Goal: Information Seeking & Learning: Learn about a topic

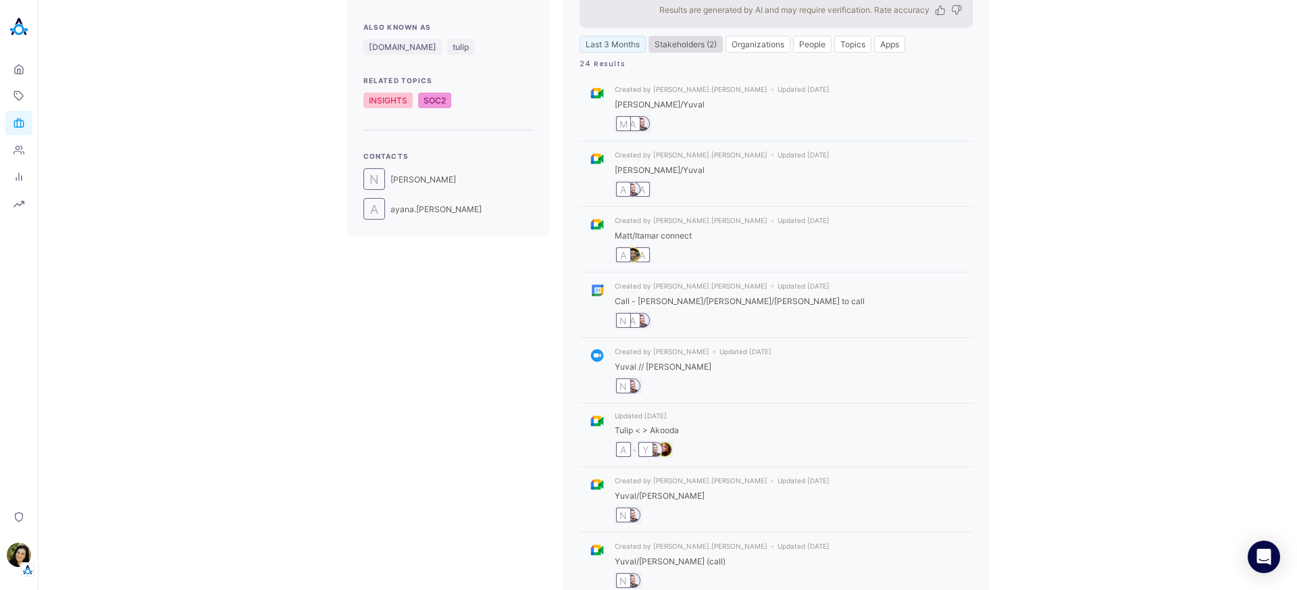
scroll to position [421, 0]
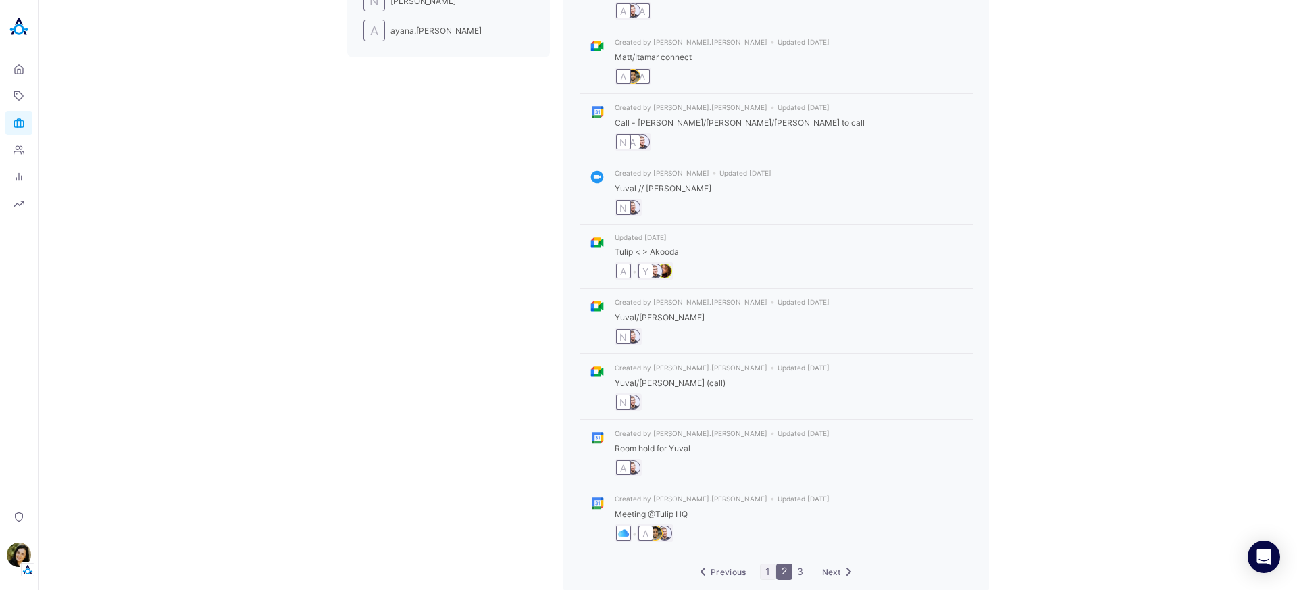
click at [765, 564] on link "1" at bounding box center [768, 571] width 15 height 15
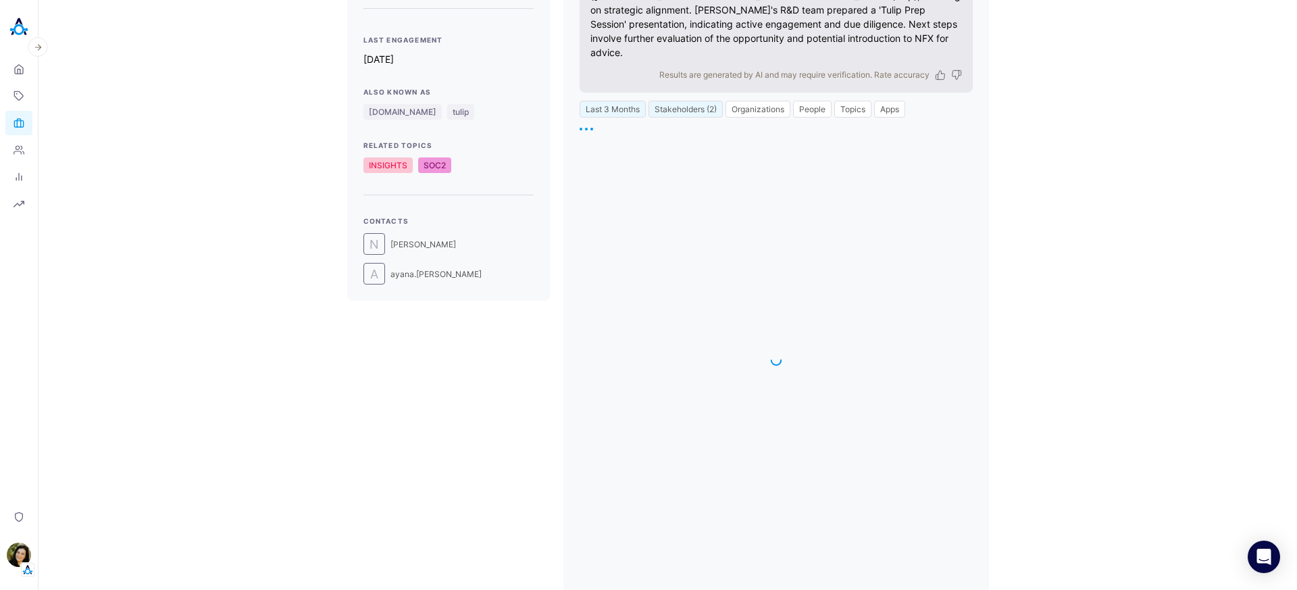
scroll to position [394, 0]
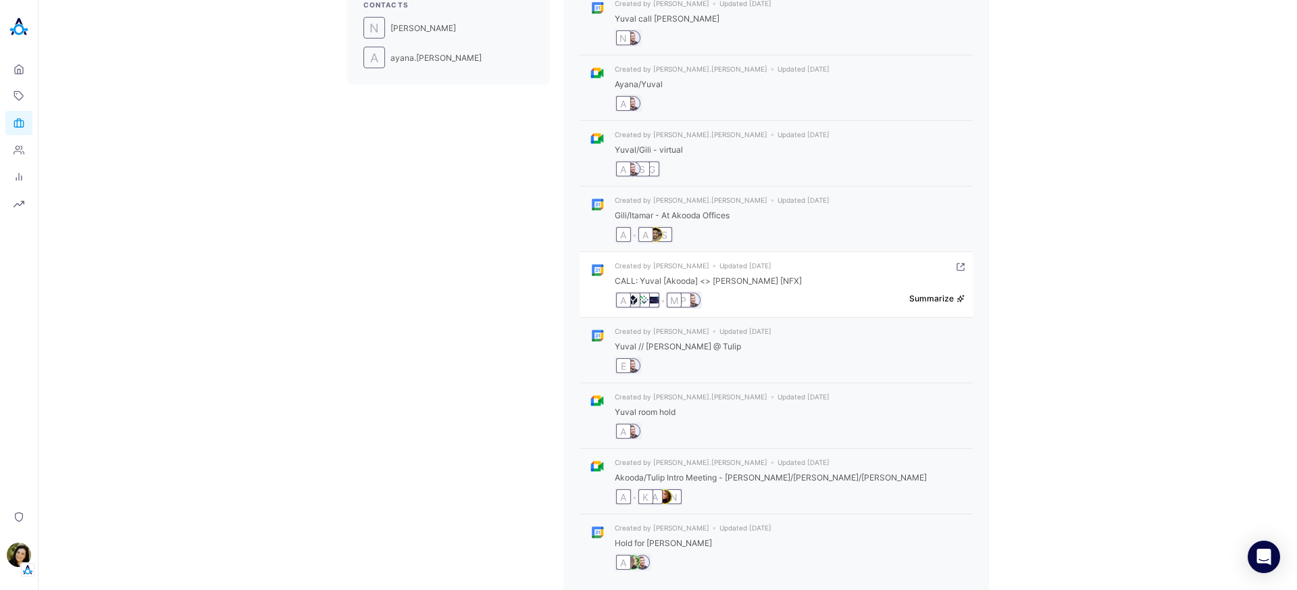
click at [936, 293] on button "Summarize" at bounding box center [936, 298] width 55 height 10
click at [517, 288] on div "tulip Unqualified Last Engagement 8d ago Also Known As tulip.co tulip Related T…" at bounding box center [667, 137] width 1237 height 970
click at [956, 263] on icon "interaction result" at bounding box center [960, 267] width 8 height 8
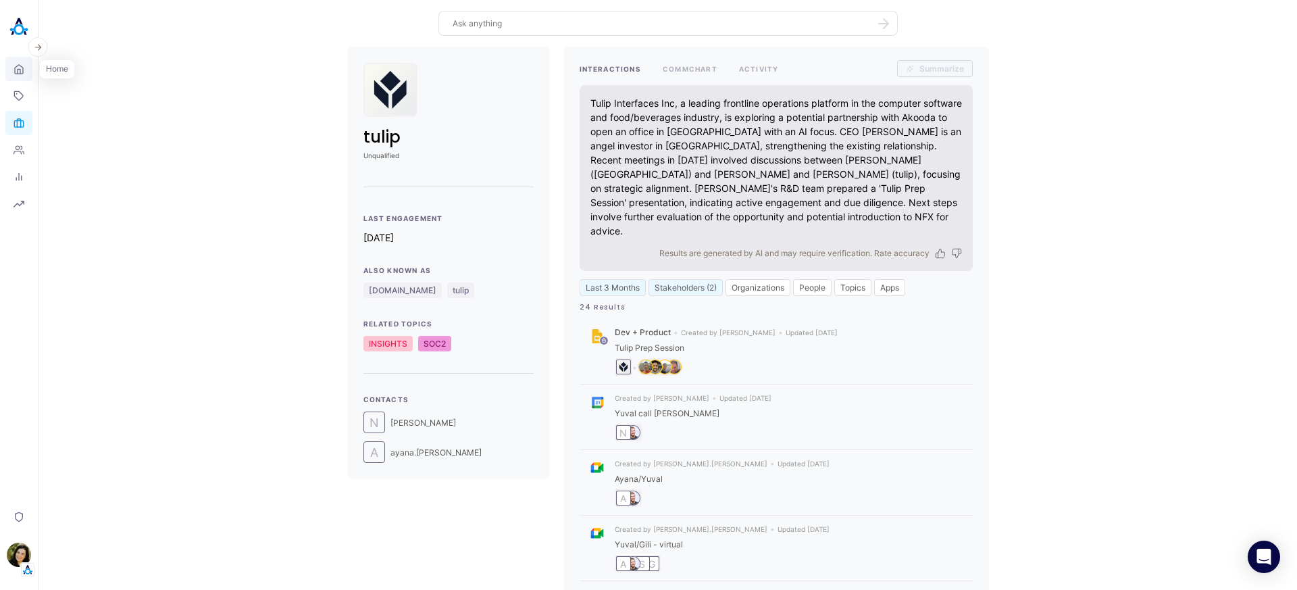
click at [14, 68] on icon at bounding box center [19, 69] width 11 height 13
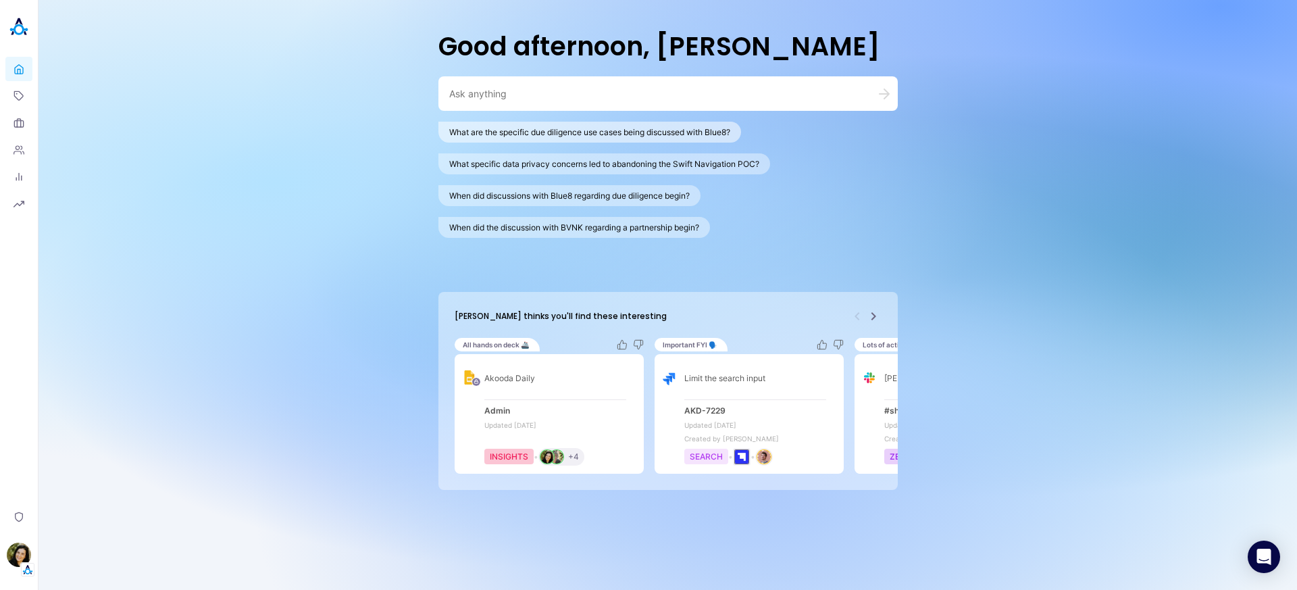
click at [567, 124] on button "What are the specific due diligence use cases being discussed with Blue8?" at bounding box center [589, 132] width 303 height 21
type textarea "What are the specific due diligence use cases being discussed with Blue8?"
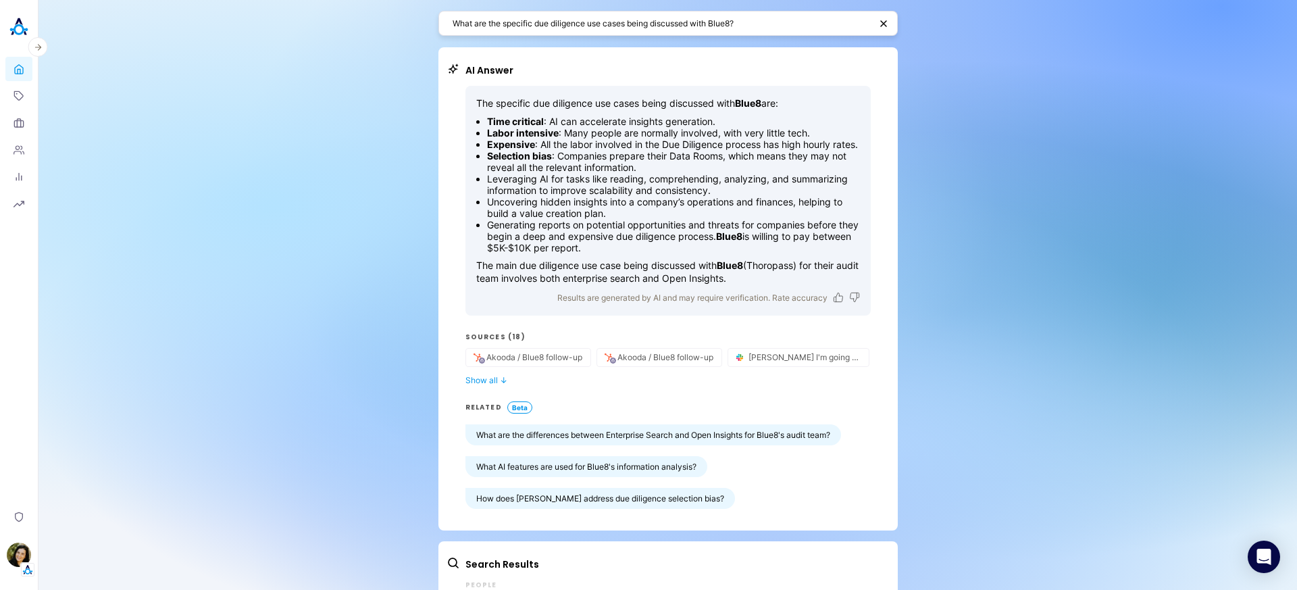
click at [20, 32] on img at bounding box center [18, 27] width 27 height 27
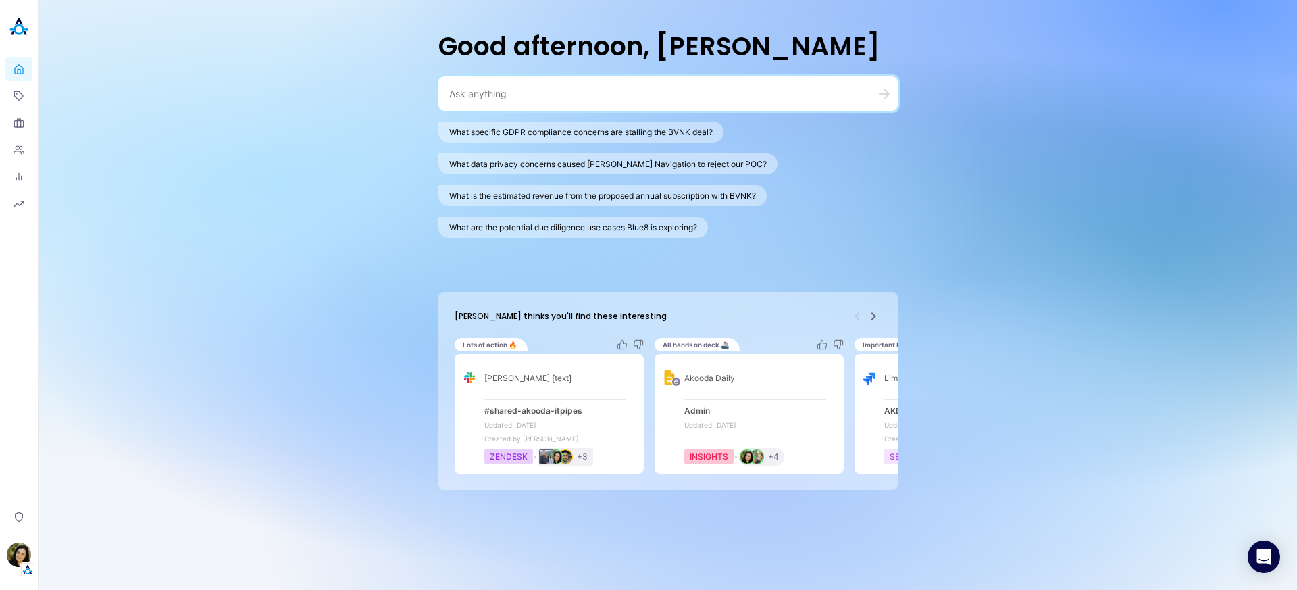
click at [869, 322] on icon "Next" at bounding box center [873, 316] width 16 height 16
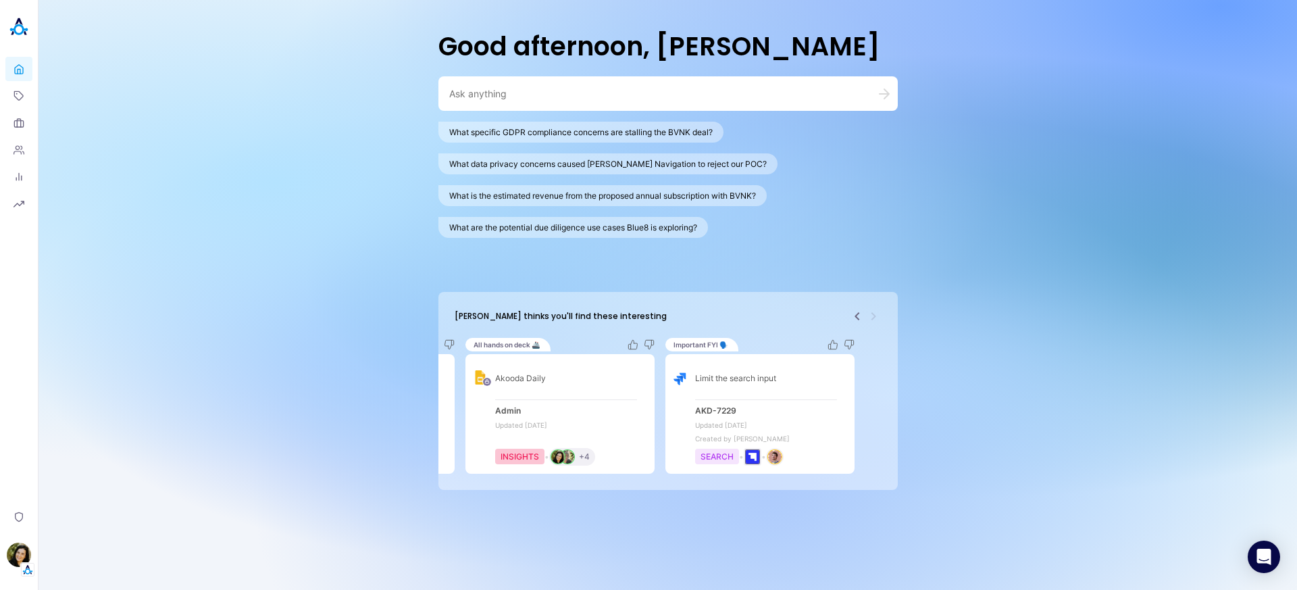
click at [849, 318] on icon "Previous" at bounding box center [857, 316] width 16 height 16
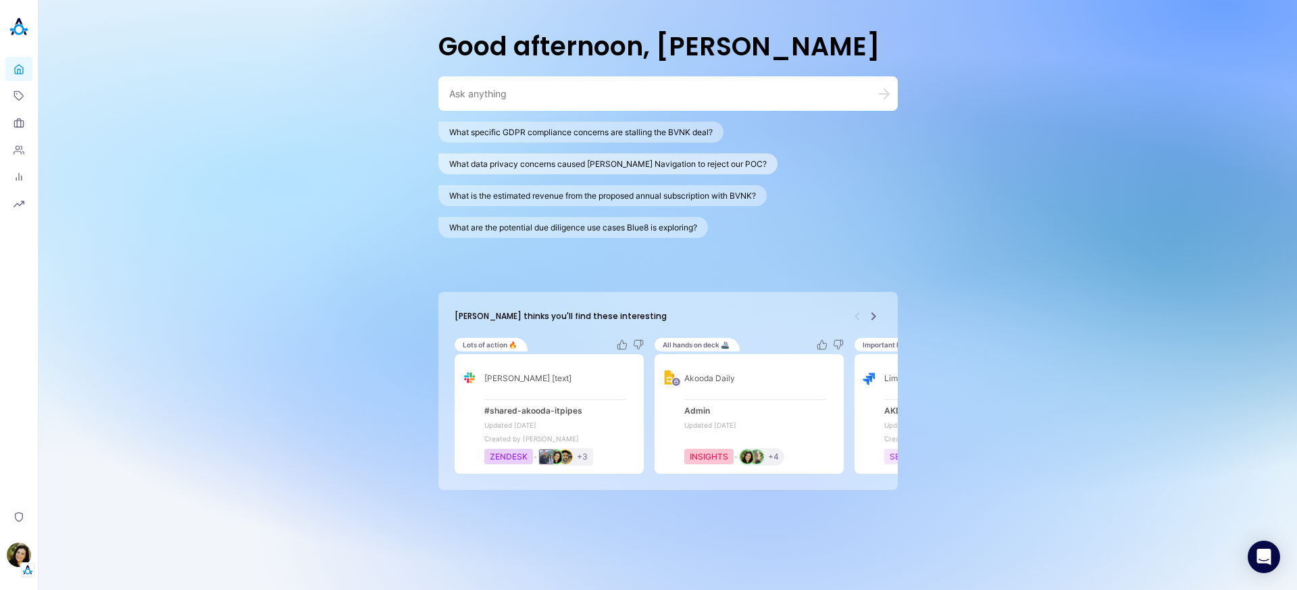
click at [643, 169] on button "What data privacy concerns caused [PERSON_NAME] Navigation to reject our POC?" at bounding box center [607, 163] width 339 height 21
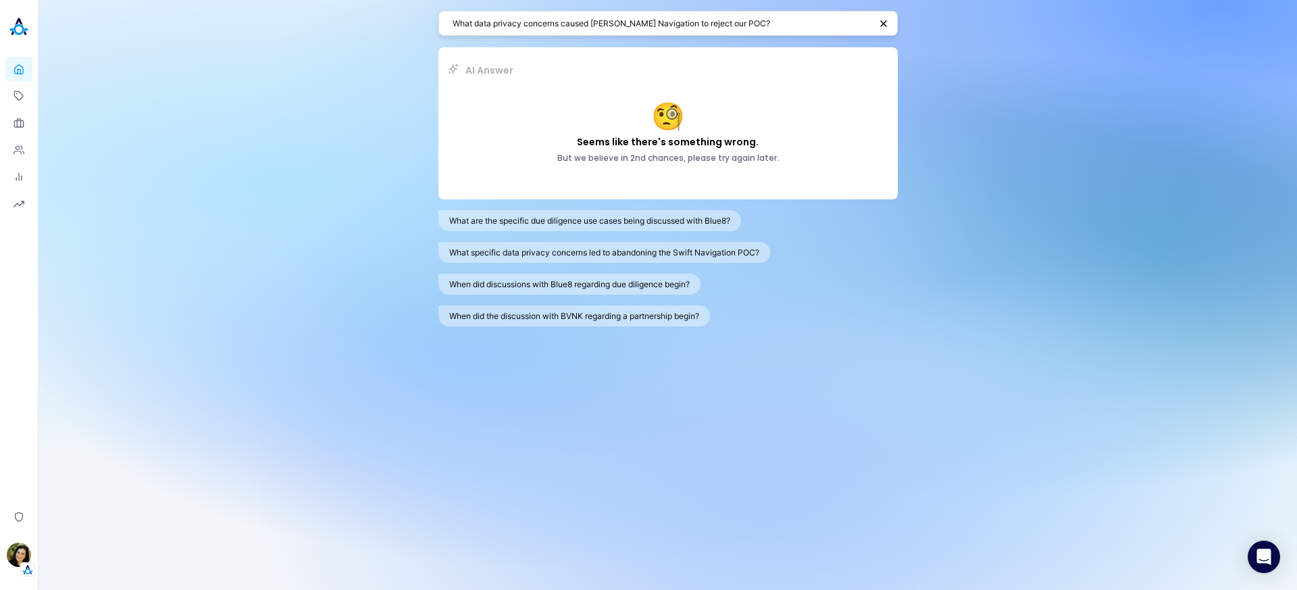
click at [742, 30] on div "What data privacy concerns caused [PERSON_NAME] Navigation to reject our POC?" at bounding box center [667, 23] width 459 height 25
click at [754, 24] on textarea "What data privacy concerns caused [PERSON_NAME] Navigation to reject our POC?" at bounding box center [661, 23] width 417 height 13
type textarea "What data privacy concerns caused [PERSON_NAME] Navigation to reject our POC?"
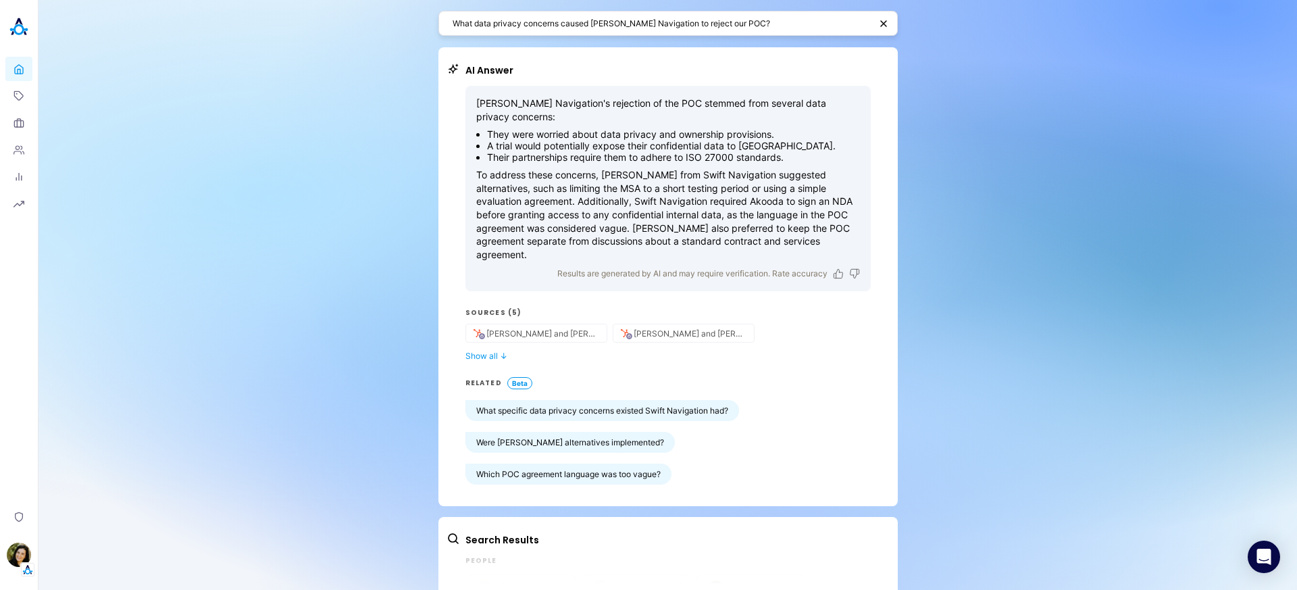
scroll to position [39, 0]
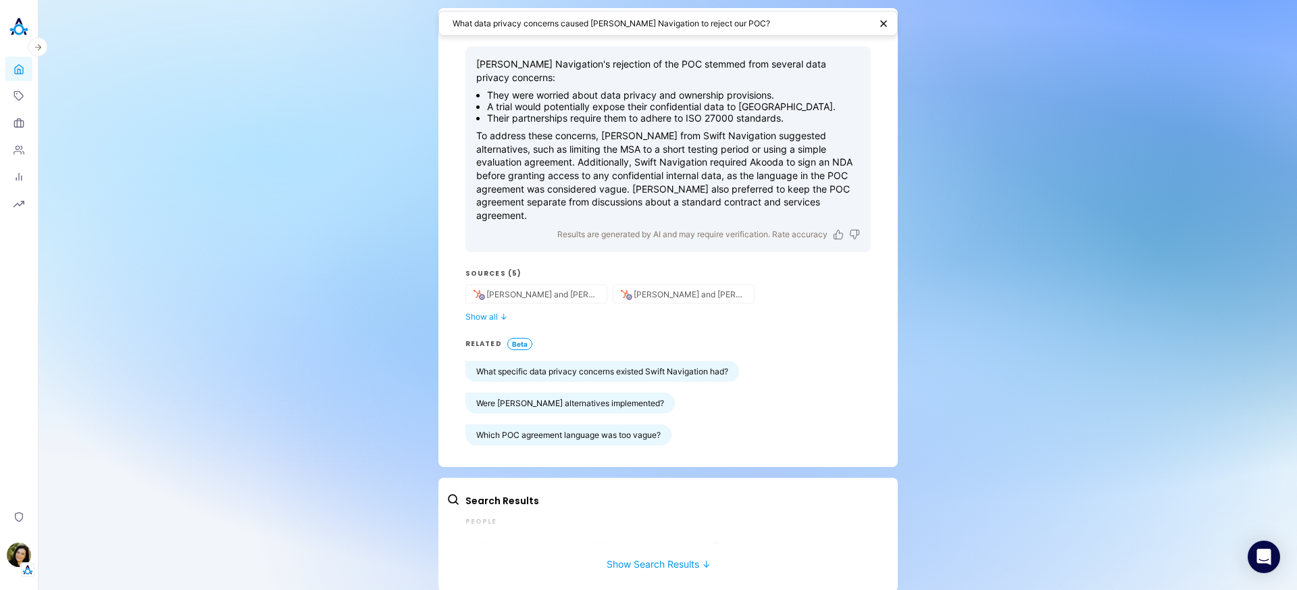
click at [15, 34] on img at bounding box center [18, 27] width 27 height 27
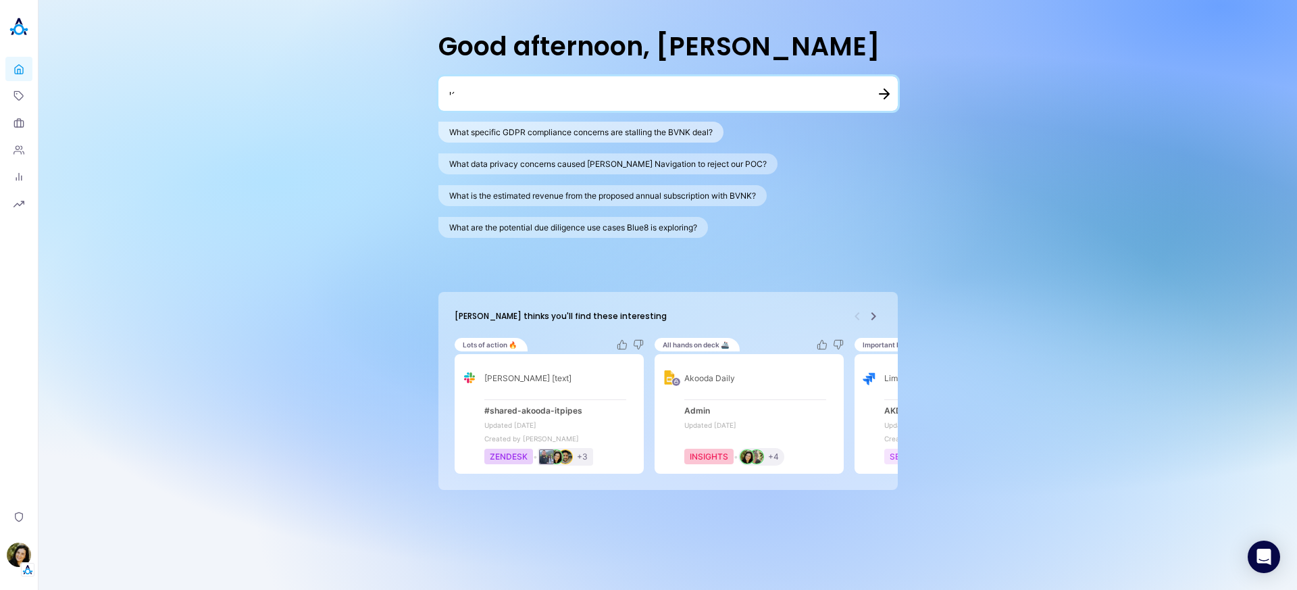
type textarea "׳"
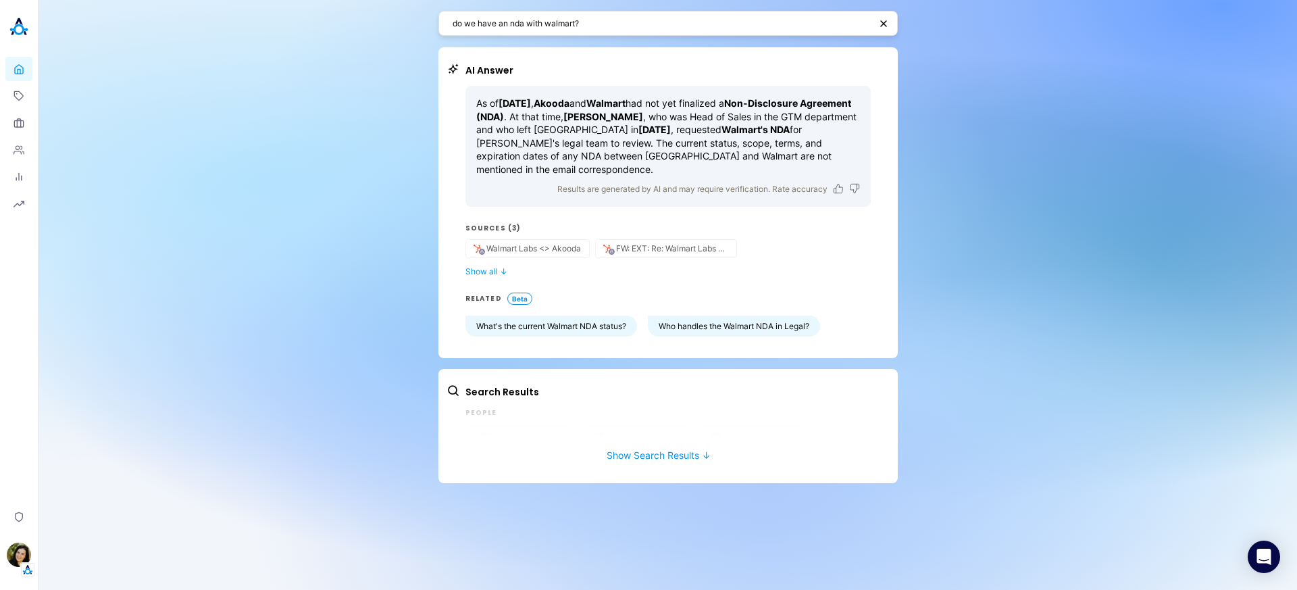
click at [587, 24] on textarea "do we have an nda with walmart?" at bounding box center [661, 23] width 417 height 13
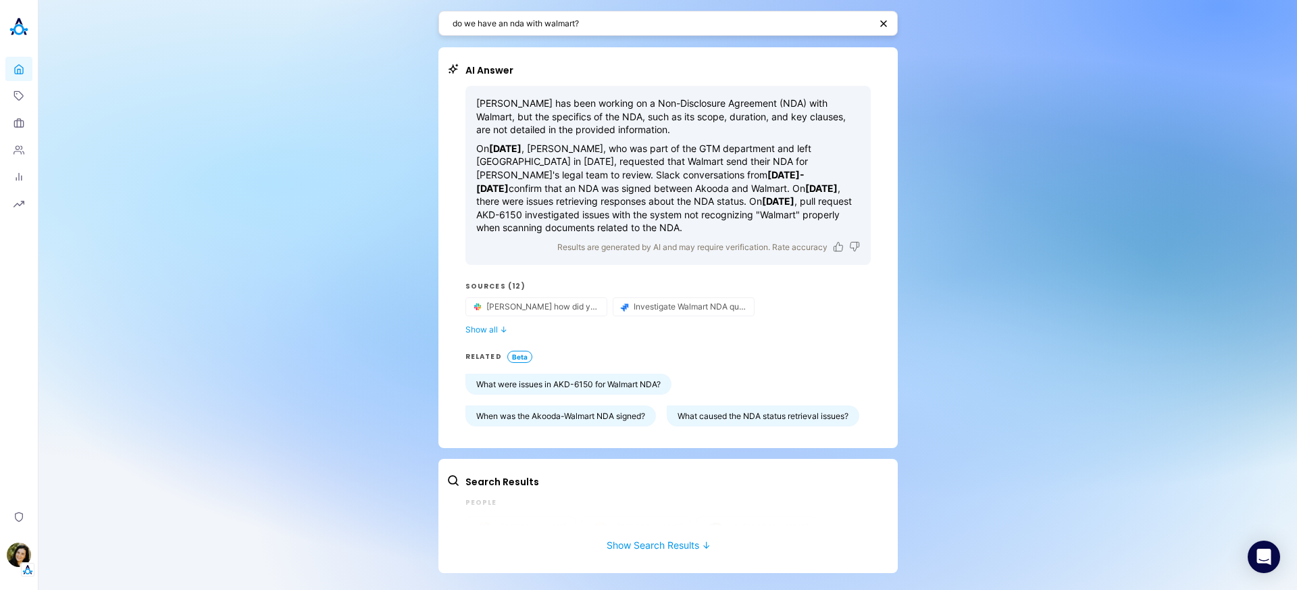
click at [603, 28] on textarea "do we have an nda with walmart?" at bounding box center [661, 23] width 417 height 13
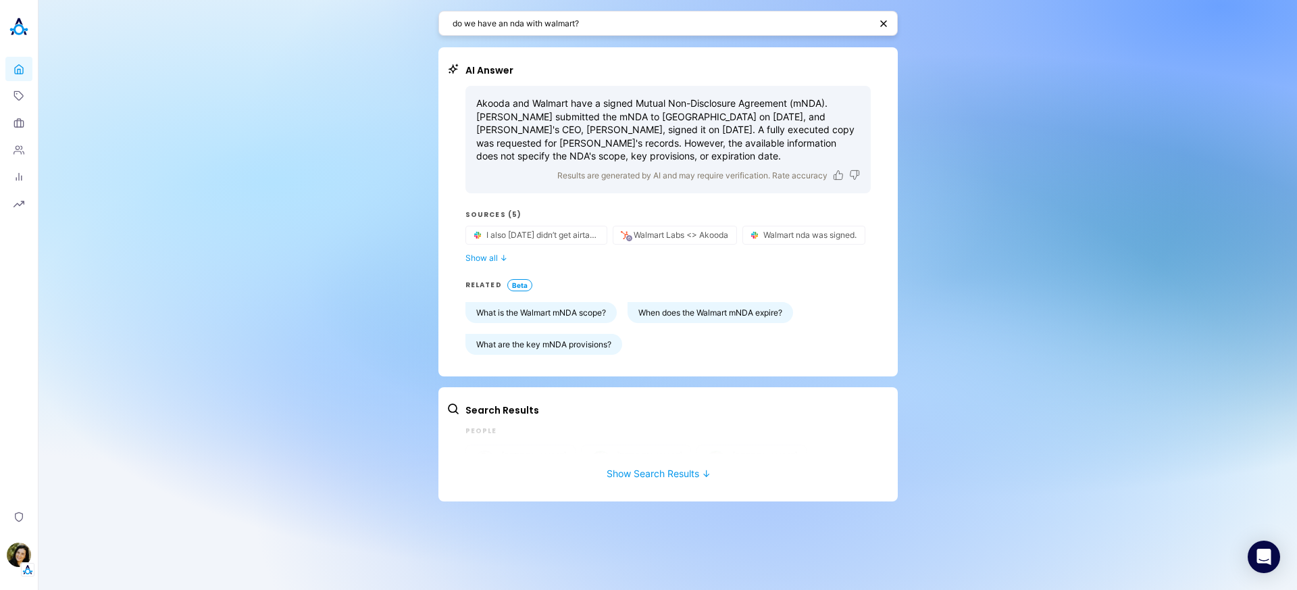
click at [501, 31] on div "do we have an nda with walmart?" at bounding box center [667, 23] width 459 height 25
click at [503, 29] on textarea "do we have an nda with walmart?" at bounding box center [661, 23] width 417 height 13
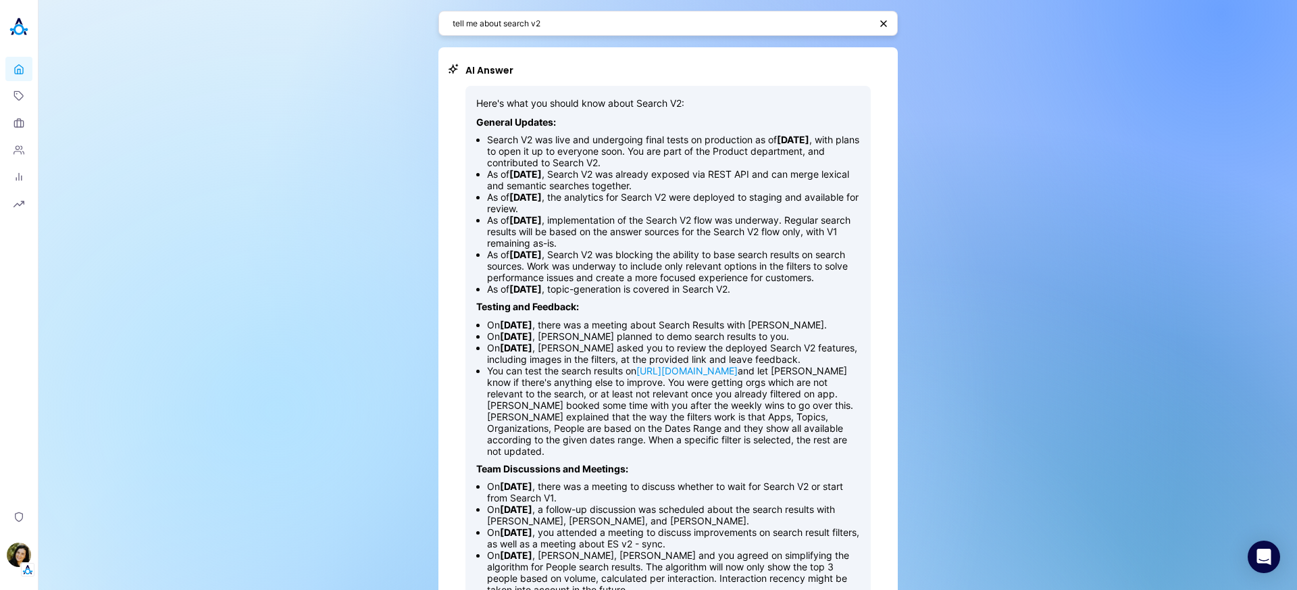
click at [519, 26] on textarea "tell me about search v2" at bounding box center [661, 23] width 417 height 13
click at [521, 26] on textarea "tell me about search v2" at bounding box center [661, 23] width 417 height 13
click at [523, 26] on textarea "tell me about search v2" at bounding box center [661, 23] width 417 height 13
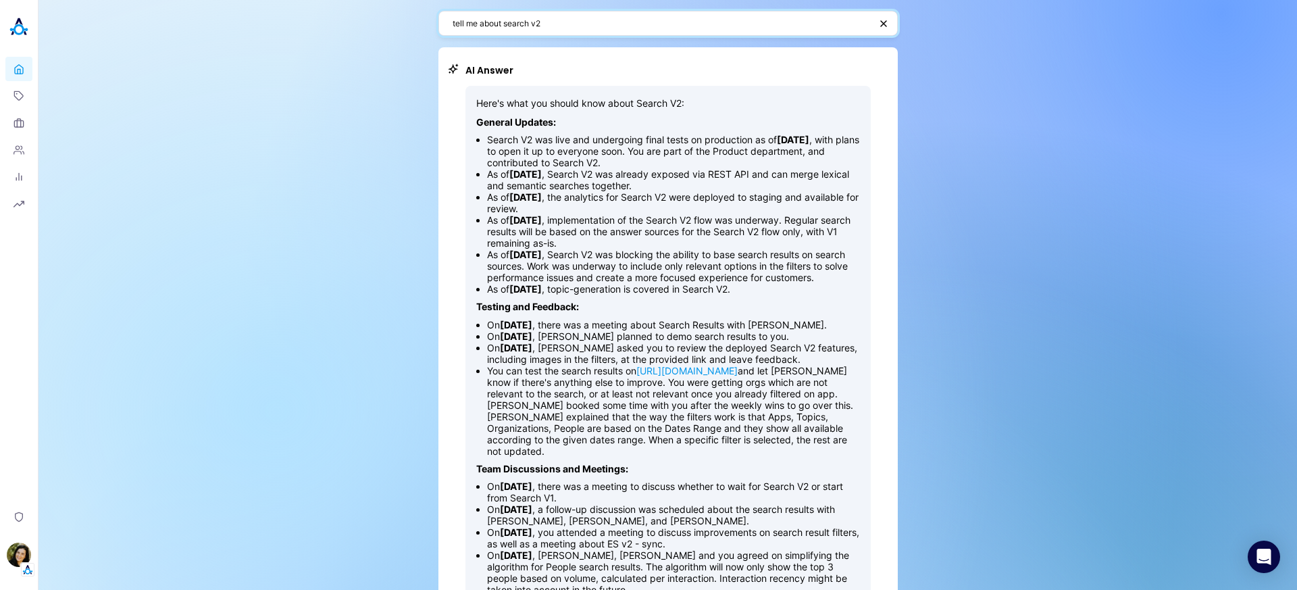
click at [523, 26] on textarea "tell me about search v2" at bounding box center [661, 23] width 417 height 13
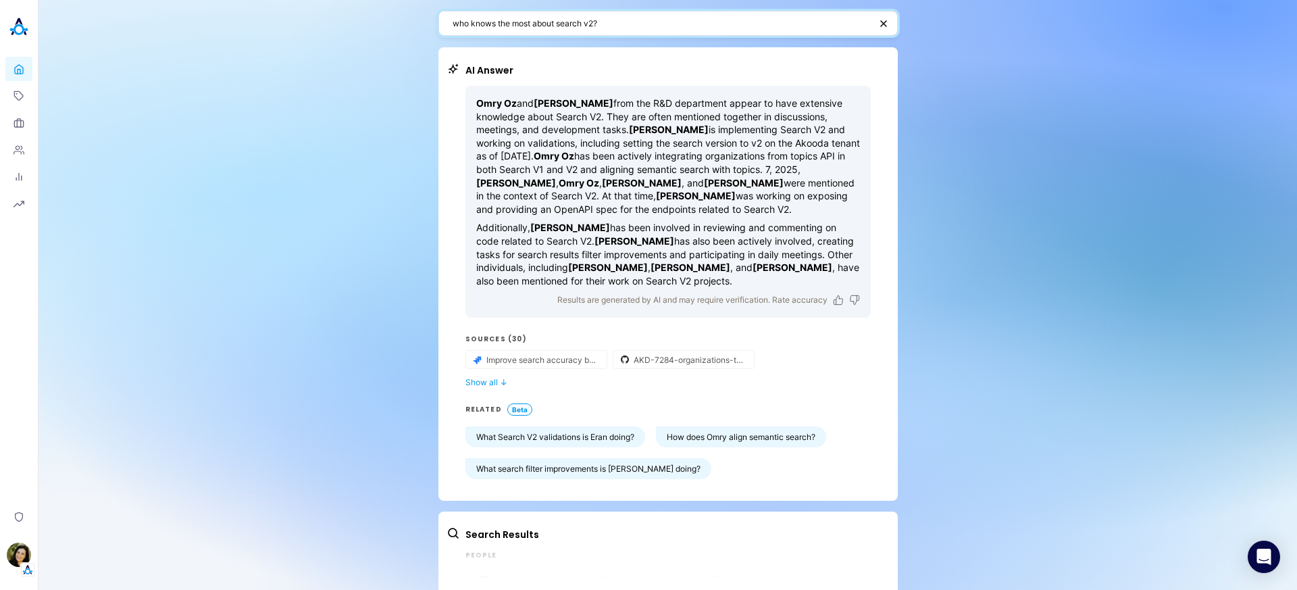
click at [600, 24] on textarea "who knows the most about search v2?" at bounding box center [661, 23] width 417 height 13
click at [601, 23] on textarea "who knows the most about search v2?" at bounding box center [661, 23] width 417 height 13
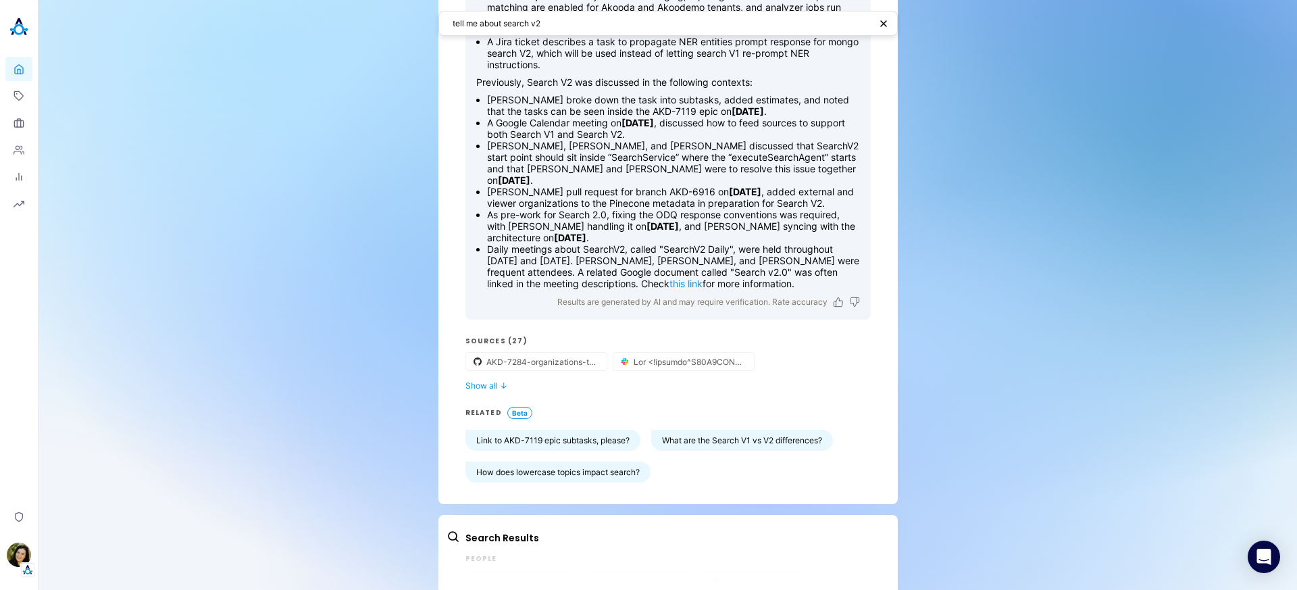
scroll to position [288, 0]
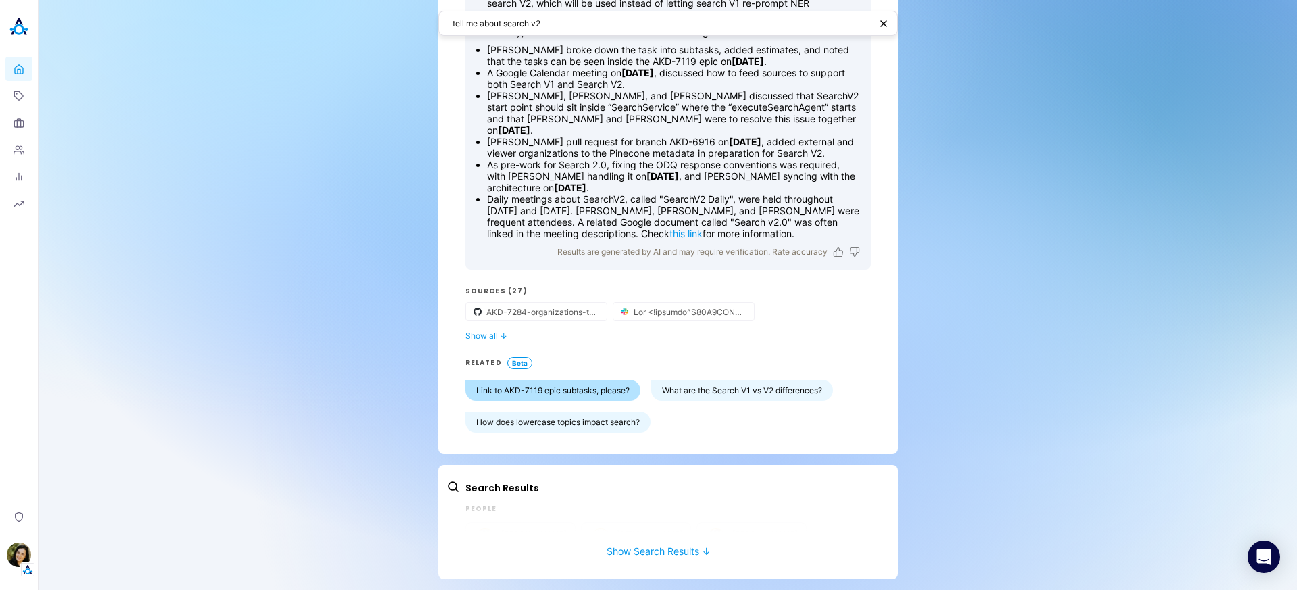
click at [586, 397] on button "Link to AKD-7119 epic subtasks, please?" at bounding box center [552, 390] width 175 height 21
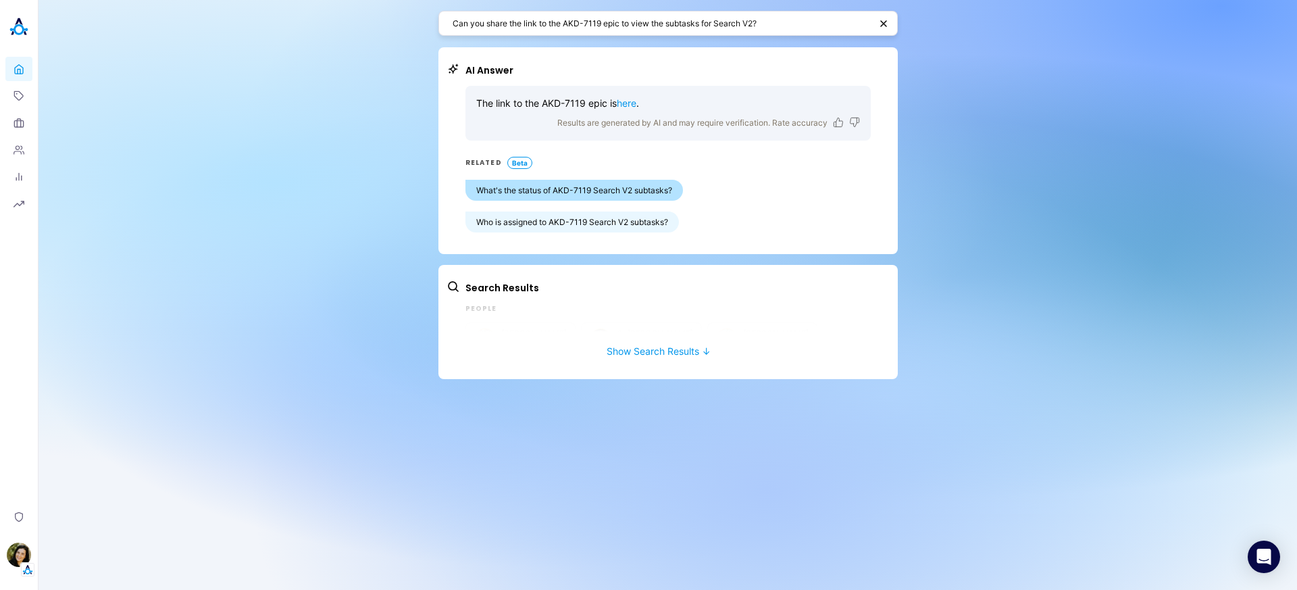
click at [597, 195] on button "What's the status of AKD-7119 Search V2 subtasks?" at bounding box center [573, 190] width 217 height 21
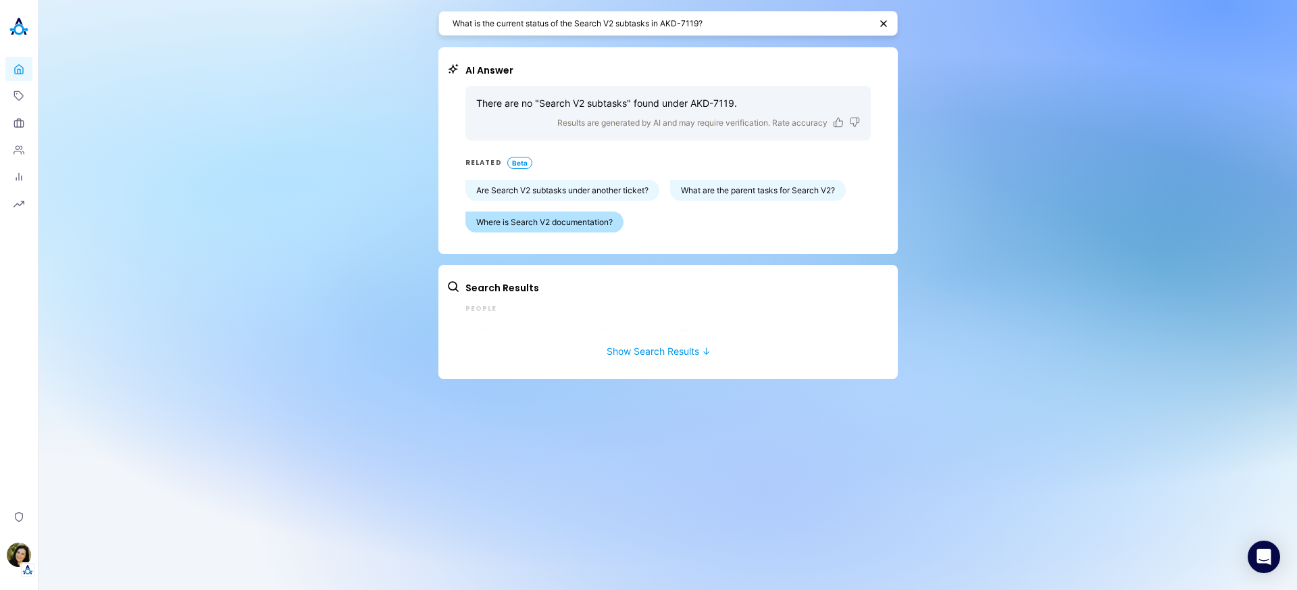
click at [577, 215] on button "Where is Search V2 documentation?" at bounding box center [544, 221] width 158 height 21
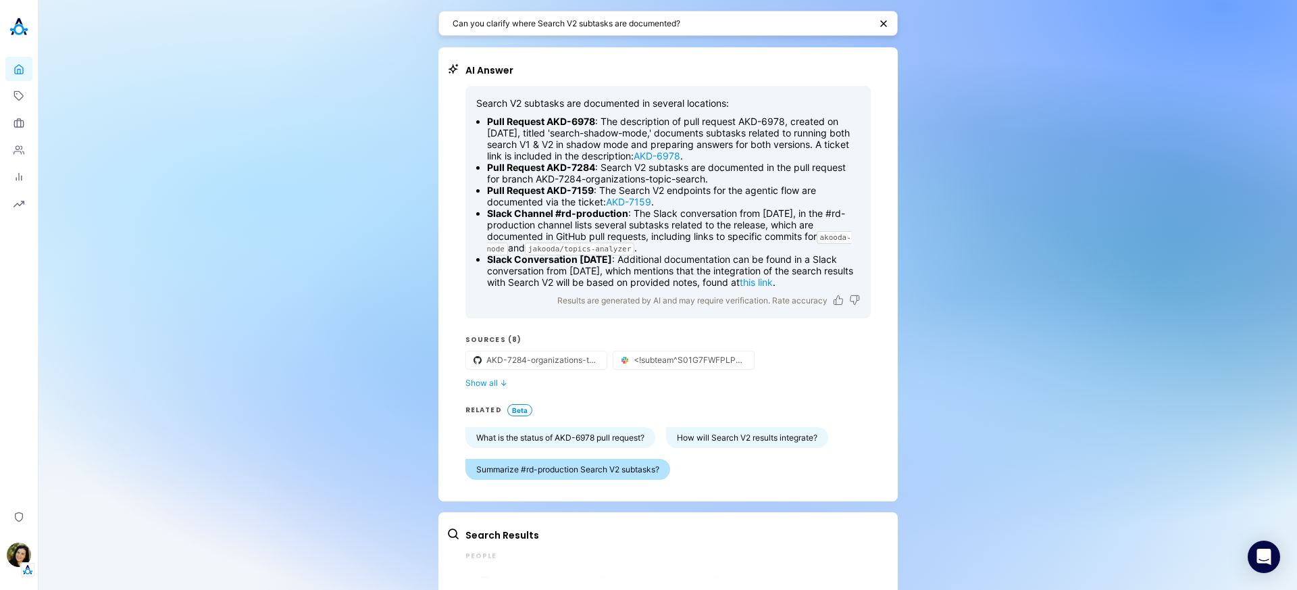
click at [615, 474] on button "Summarize #rd-production Search V2 subtasks?" at bounding box center [567, 469] width 205 height 21
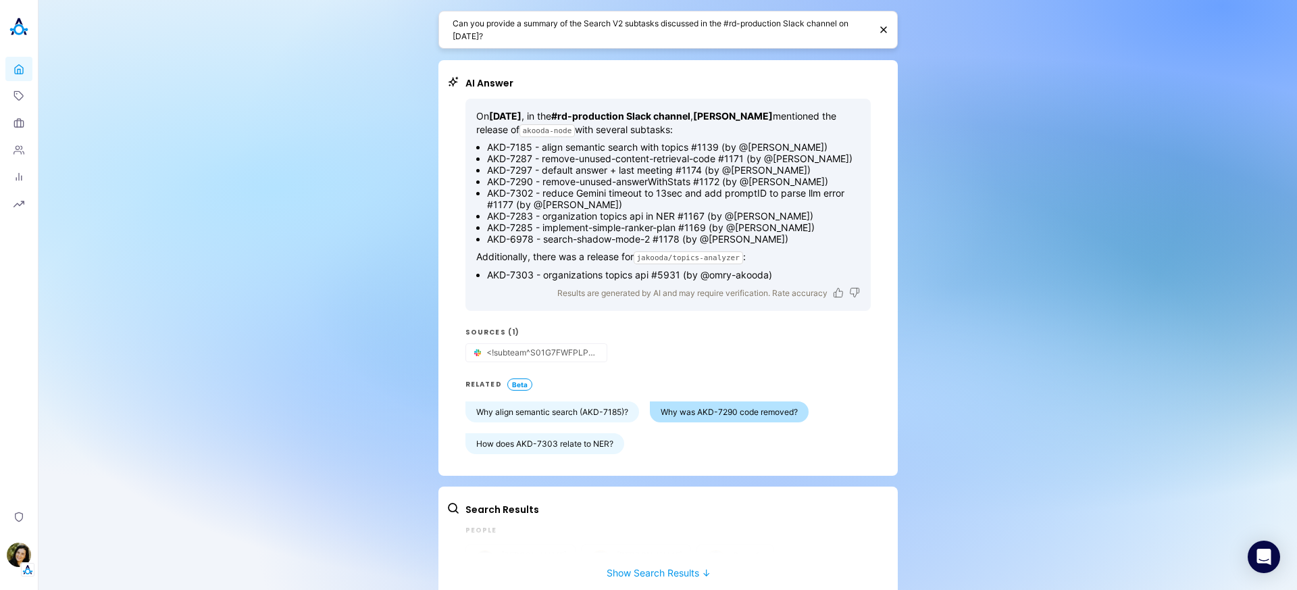
click at [690, 416] on button "Why was AKD-7290 code removed?" at bounding box center [729, 411] width 159 height 21
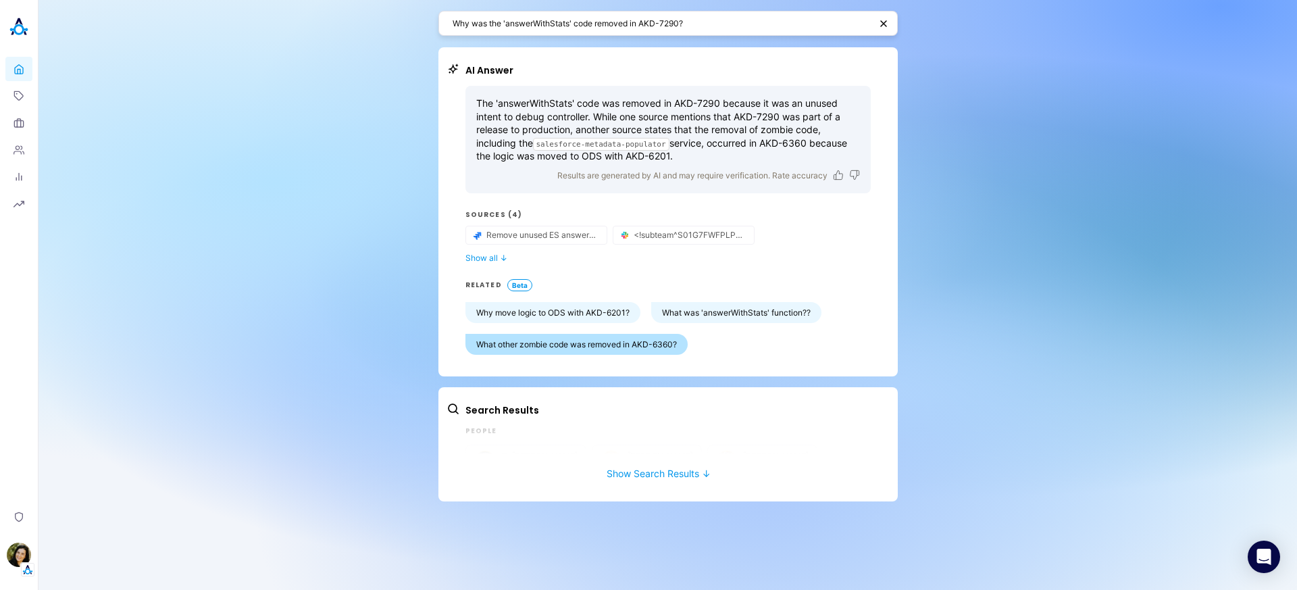
click at [622, 344] on button "What other zombie code was removed in AKD-6360?" at bounding box center [576, 344] width 222 height 21
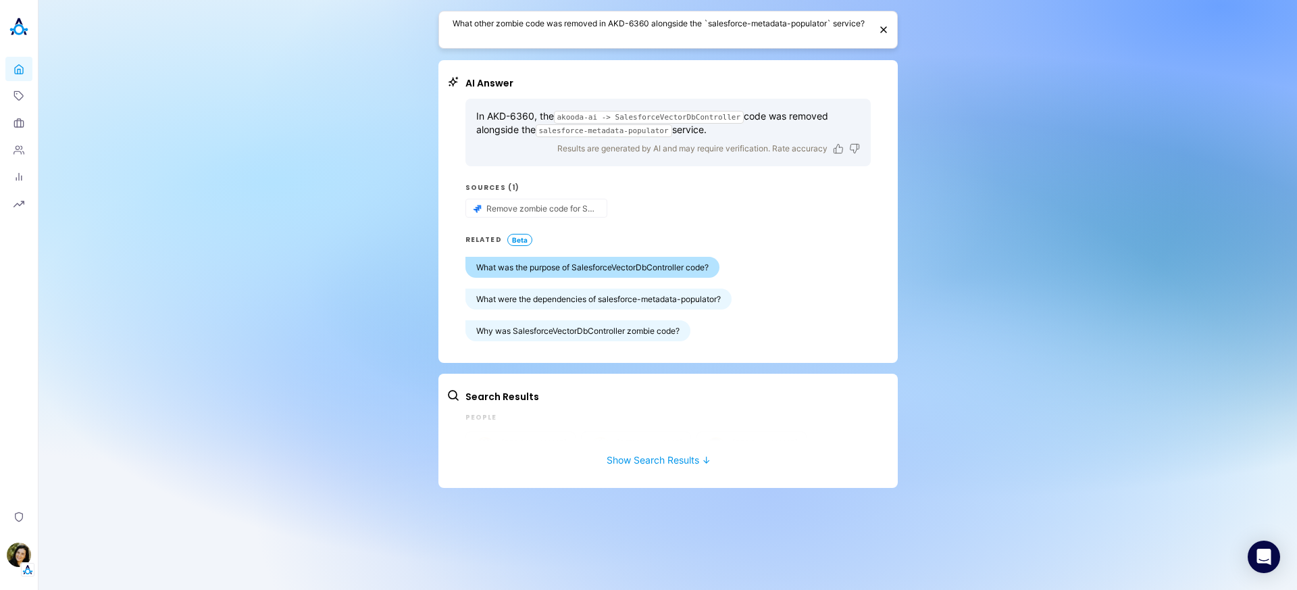
click at [576, 272] on button "What was the purpose of SalesforceVectorDbController code?" at bounding box center [592, 267] width 254 height 21
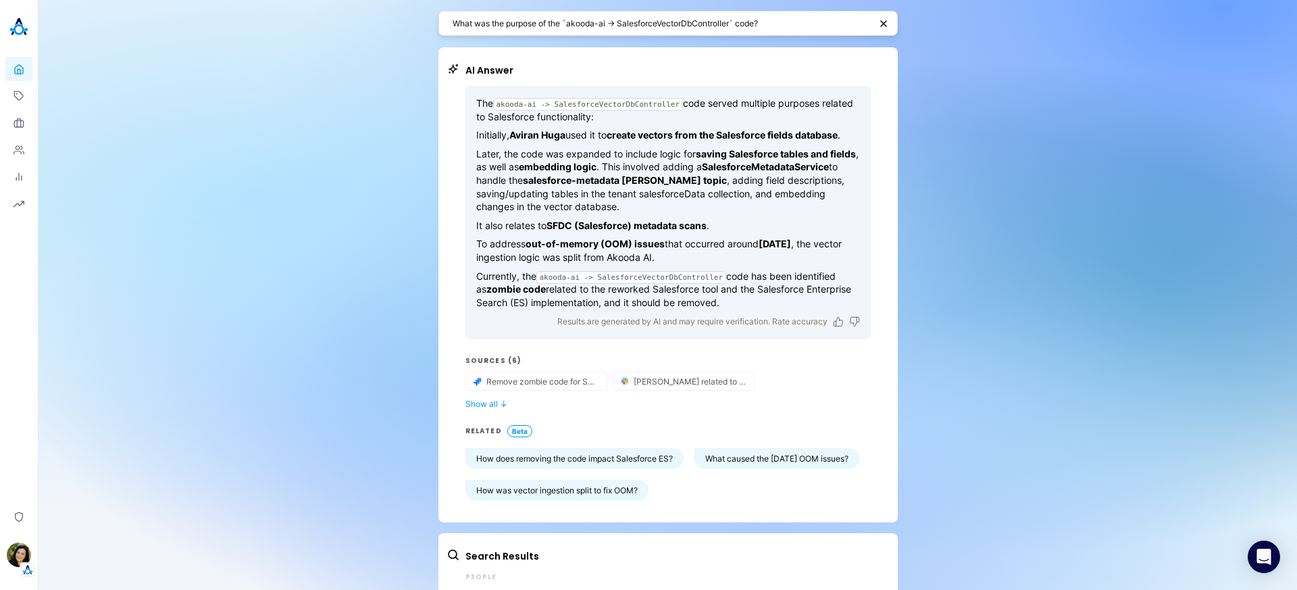
scroll to position [68, 0]
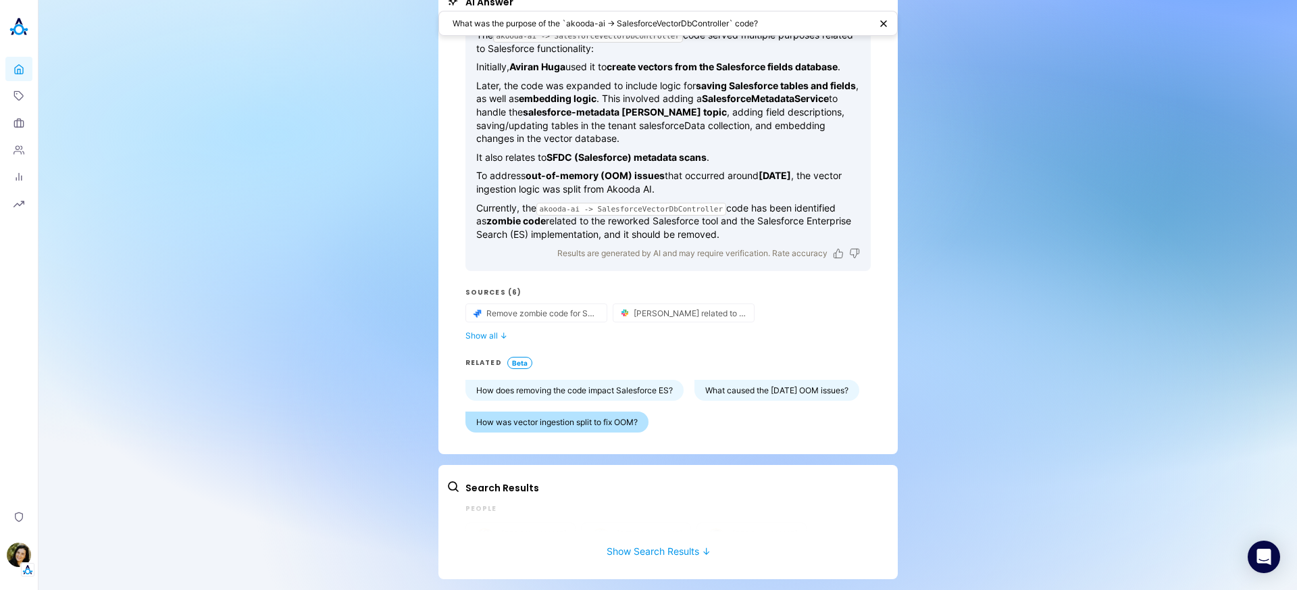
click at [648, 423] on button "How was vector ingestion split to fix OOM?" at bounding box center [556, 421] width 183 height 21
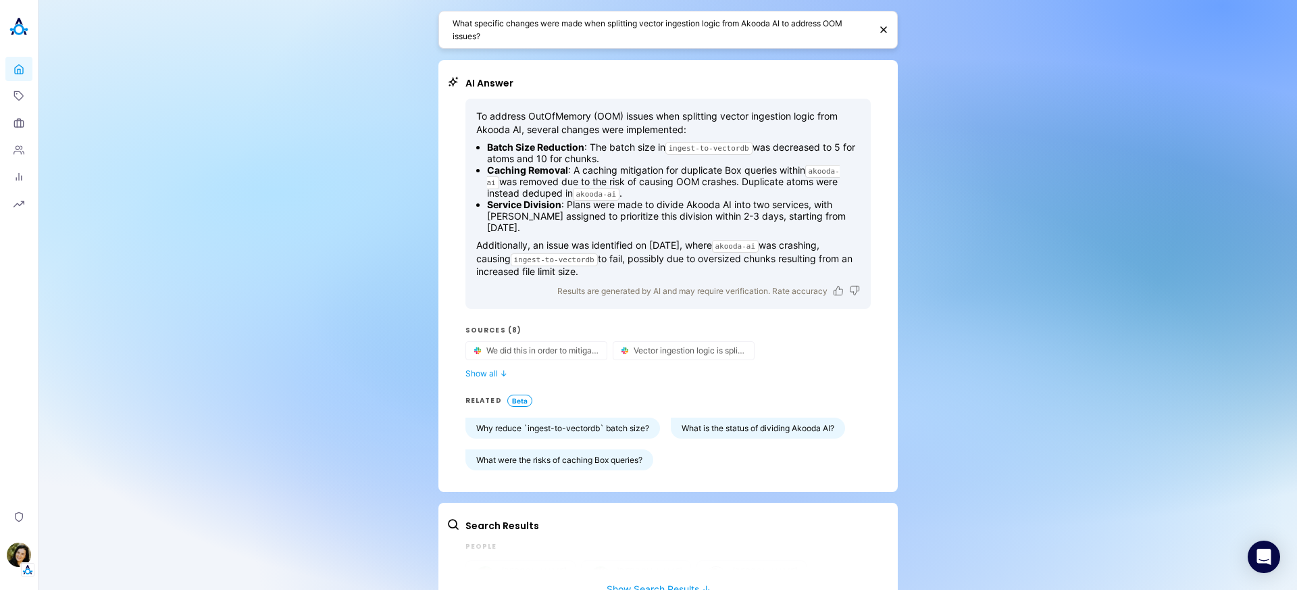
scroll to position [38, 0]
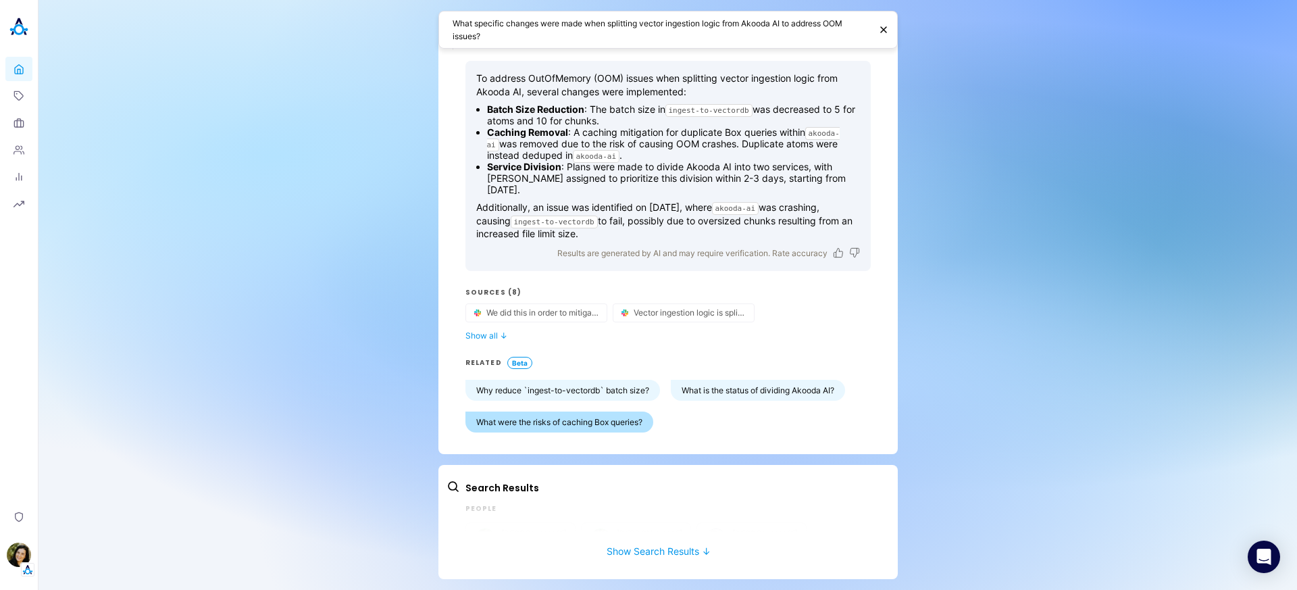
click at [575, 417] on button "What were the risks of caching Box queries?" at bounding box center [559, 421] width 188 height 21
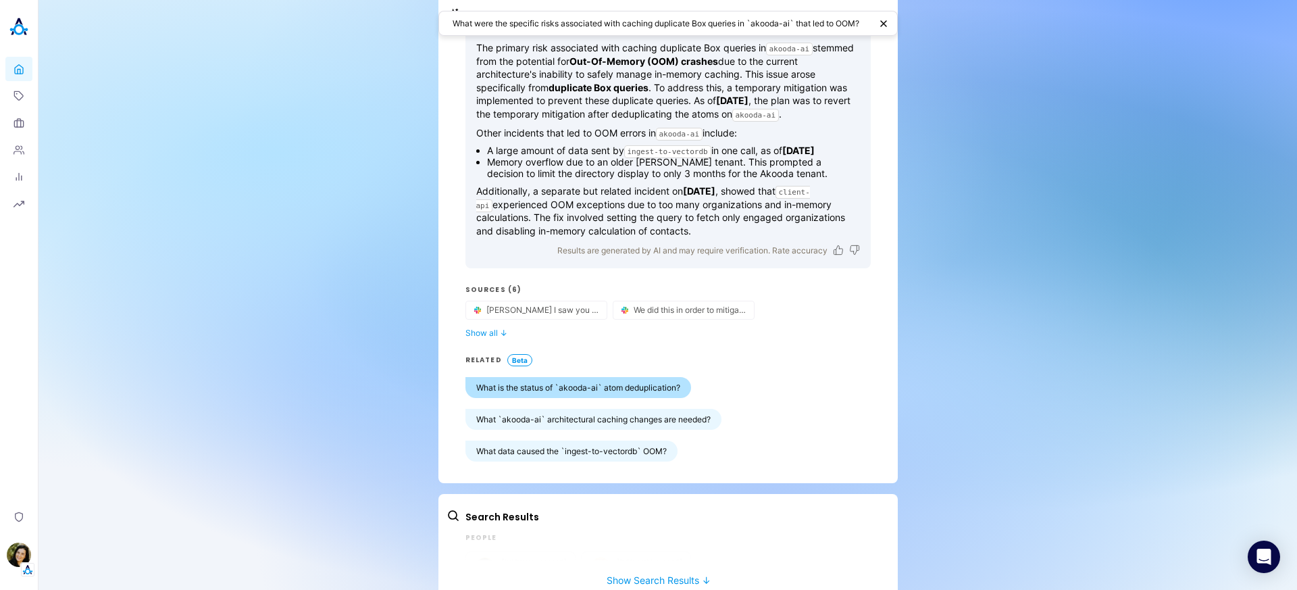
scroll to position [84, 0]
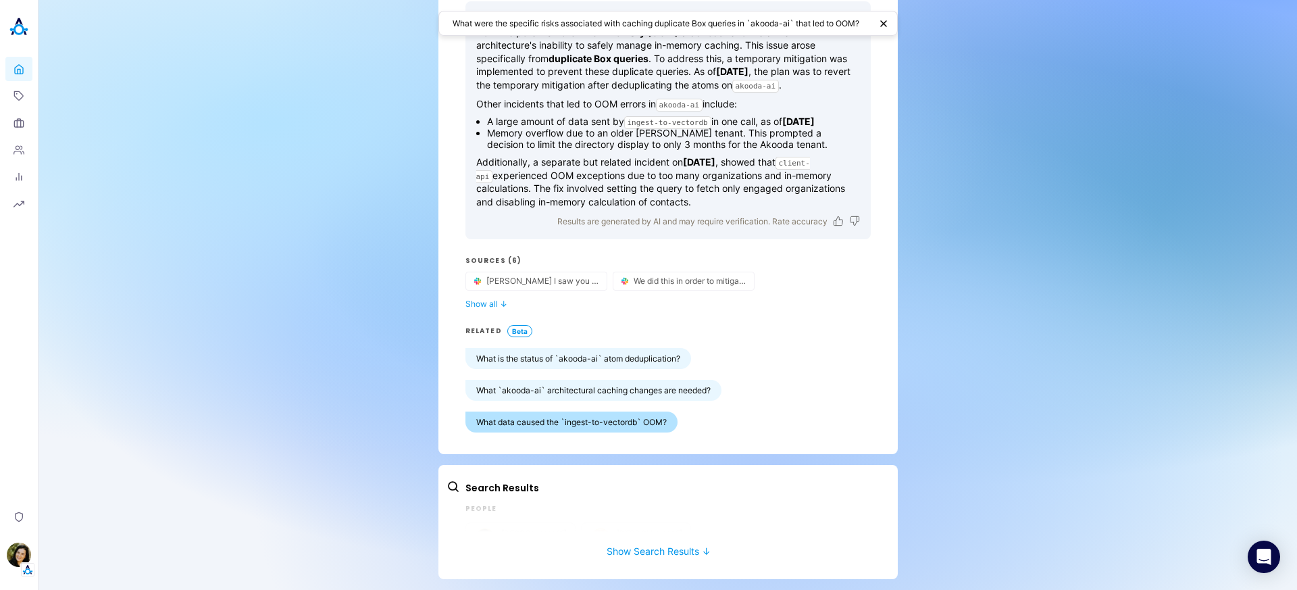
click at [584, 424] on button "What data caused the `ingest-to-vectordb` OOM?" at bounding box center [571, 421] width 212 height 21
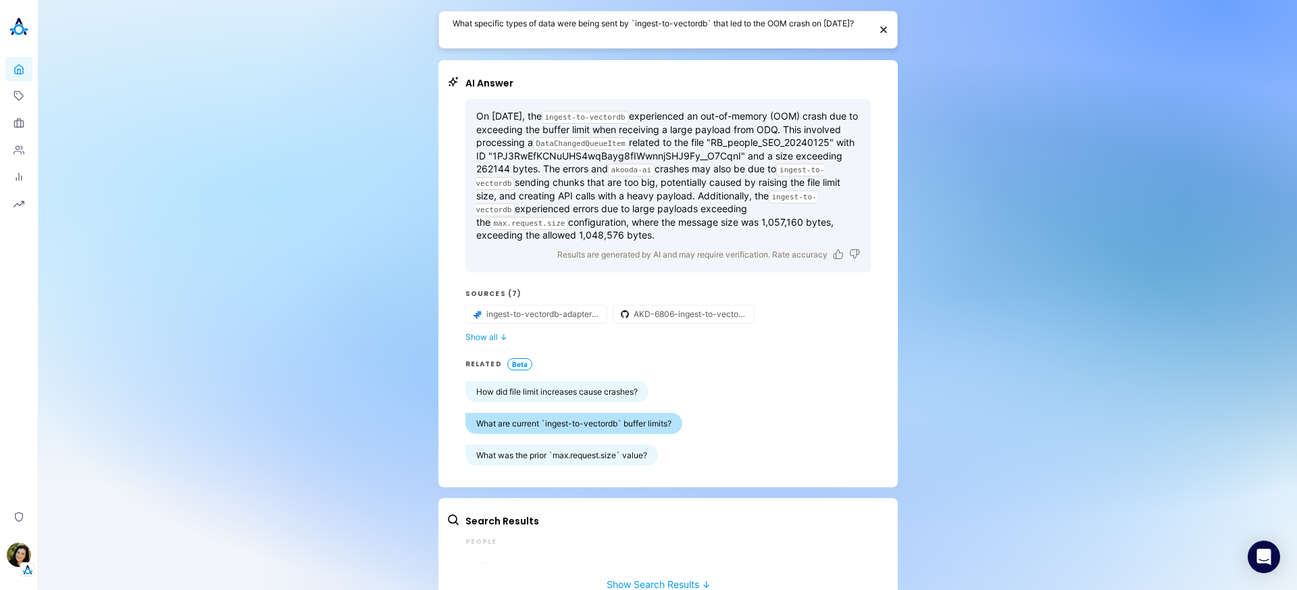
click at [644, 434] on button "What are current `ingest-to-vectordb` buffer limits?" at bounding box center [573, 423] width 217 height 21
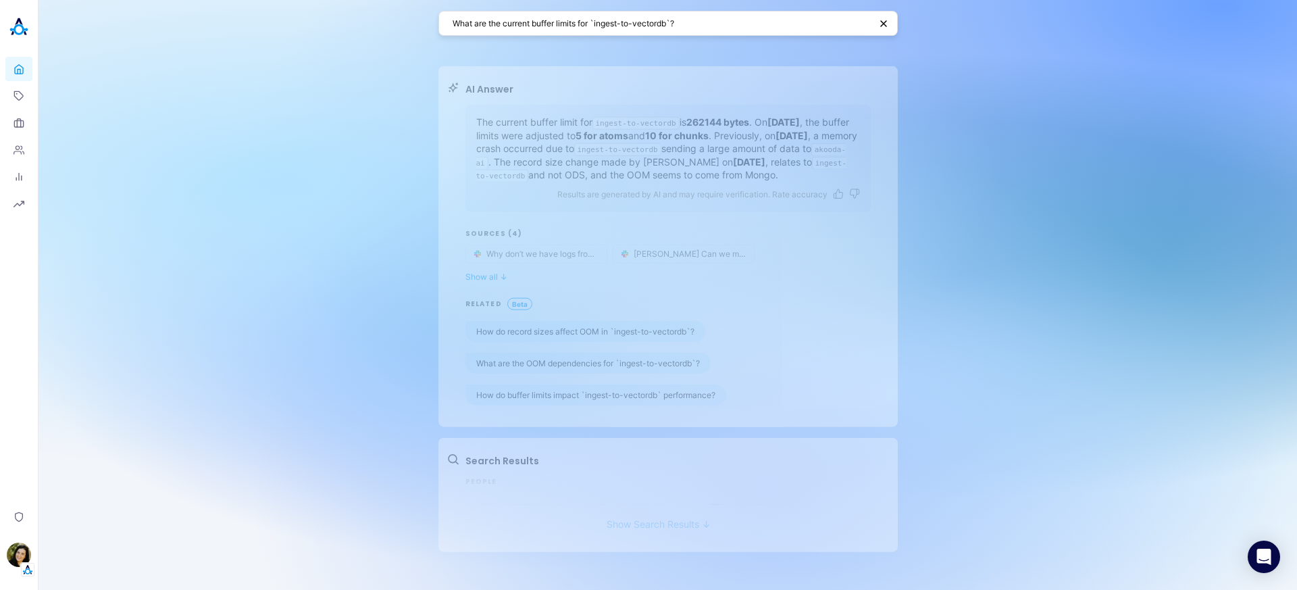
click at [673, 511] on button "Show Search Results ↓" at bounding box center [658, 498] width 424 height 25
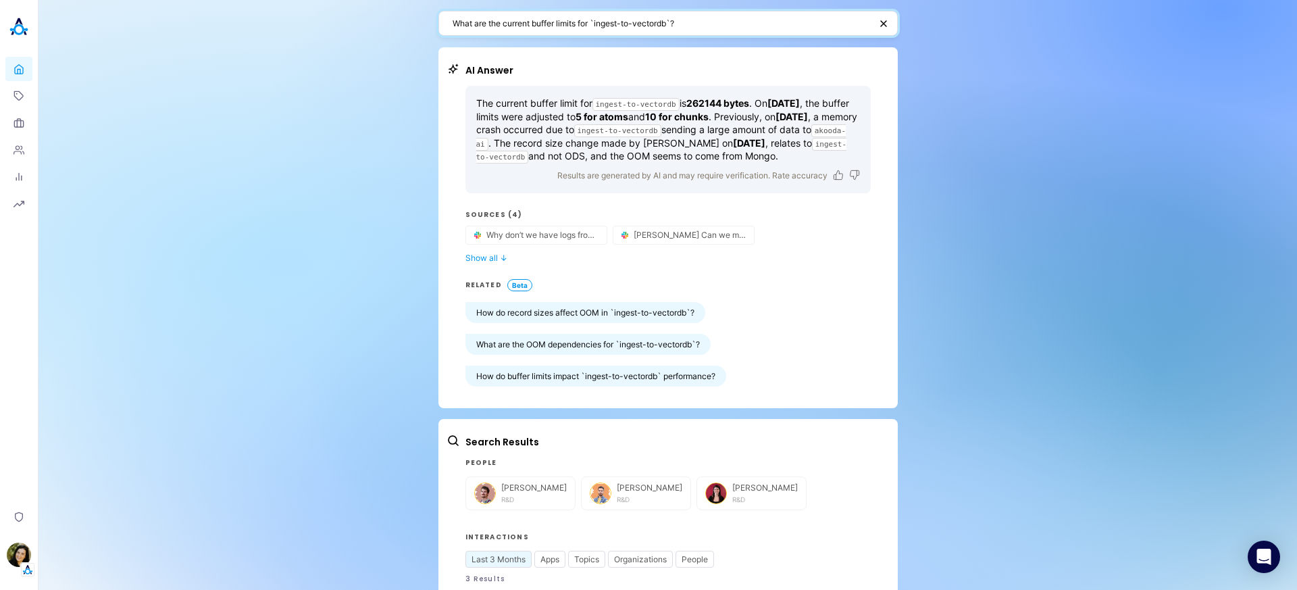
click at [575, 24] on textarea "What are the current buffer limits for `ingest-to-vectordb`?" at bounding box center [661, 23] width 417 height 13
type textarea "ם"
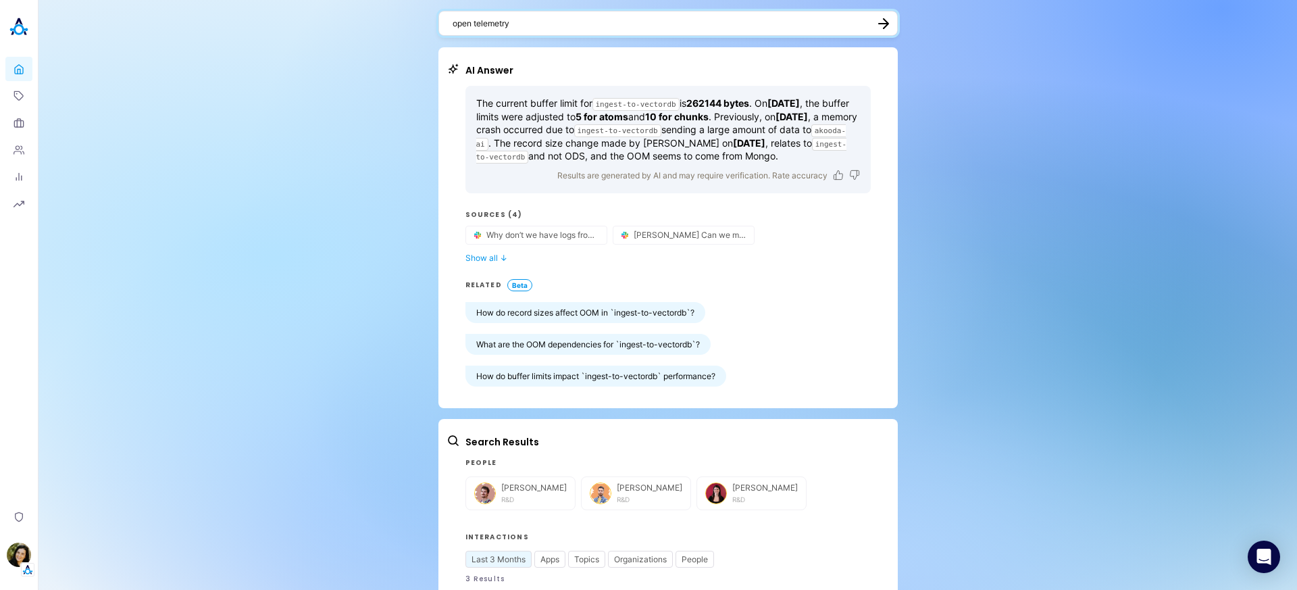
type textarea "open telemetry"
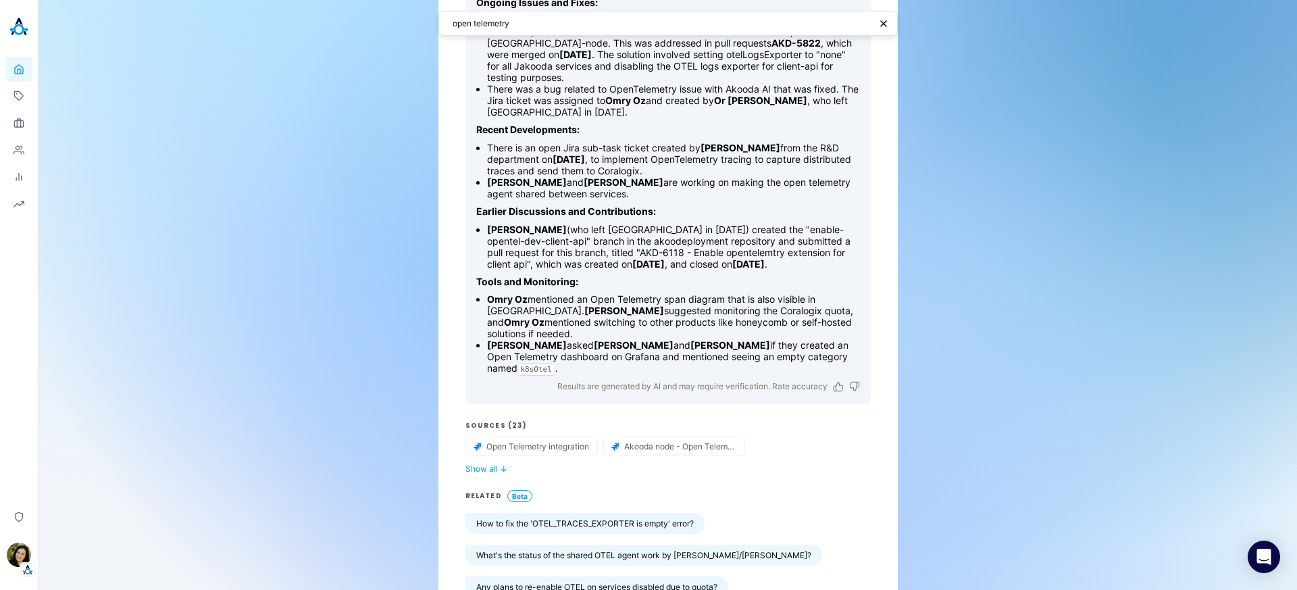
scroll to position [353, 0]
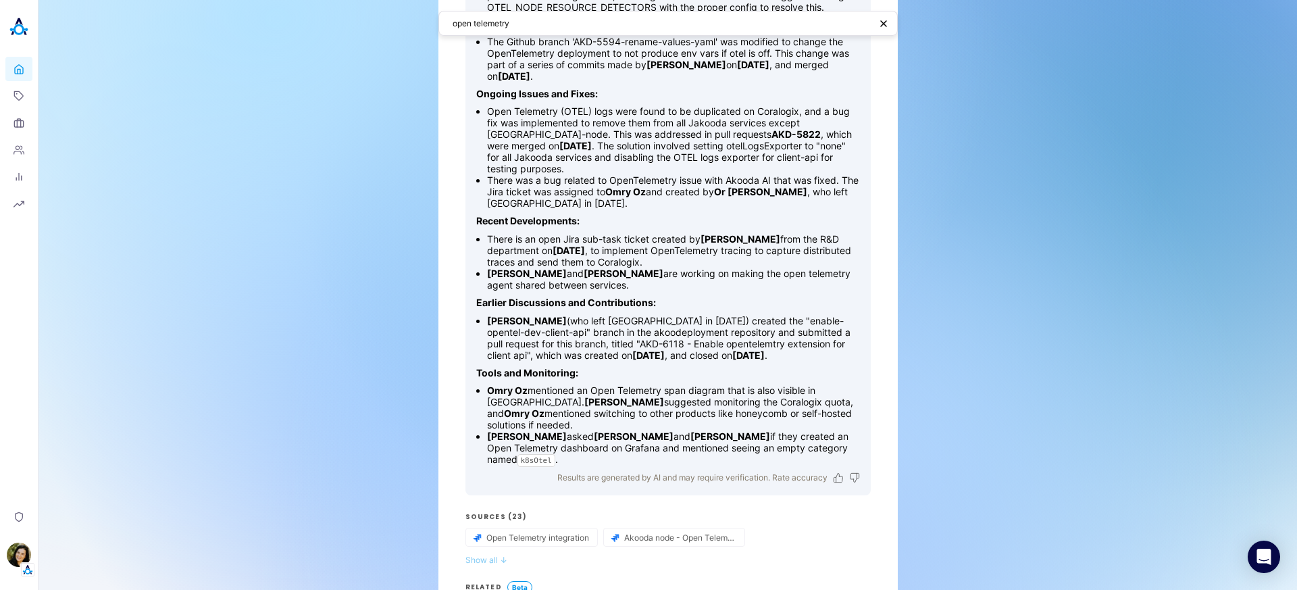
click at [476, 558] on button "Show all ↓" at bounding box center [667, 560] width 405 height 10
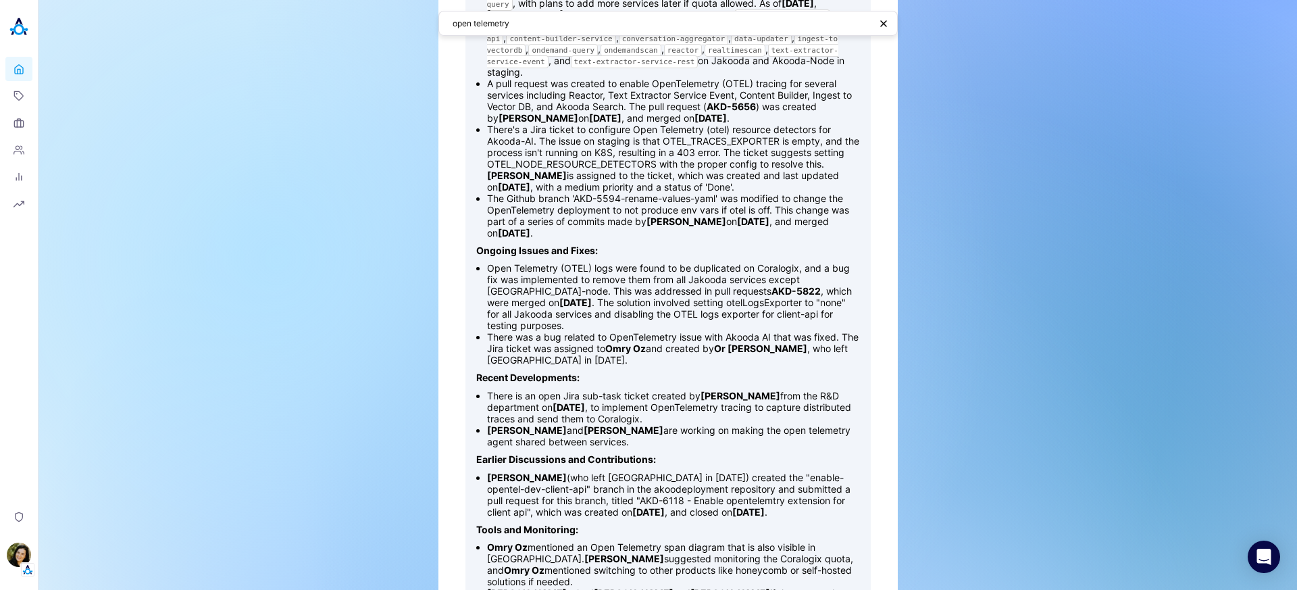
scroll to position [0, 0]
